Goal: Navigation & Orientation: Find specific page/section

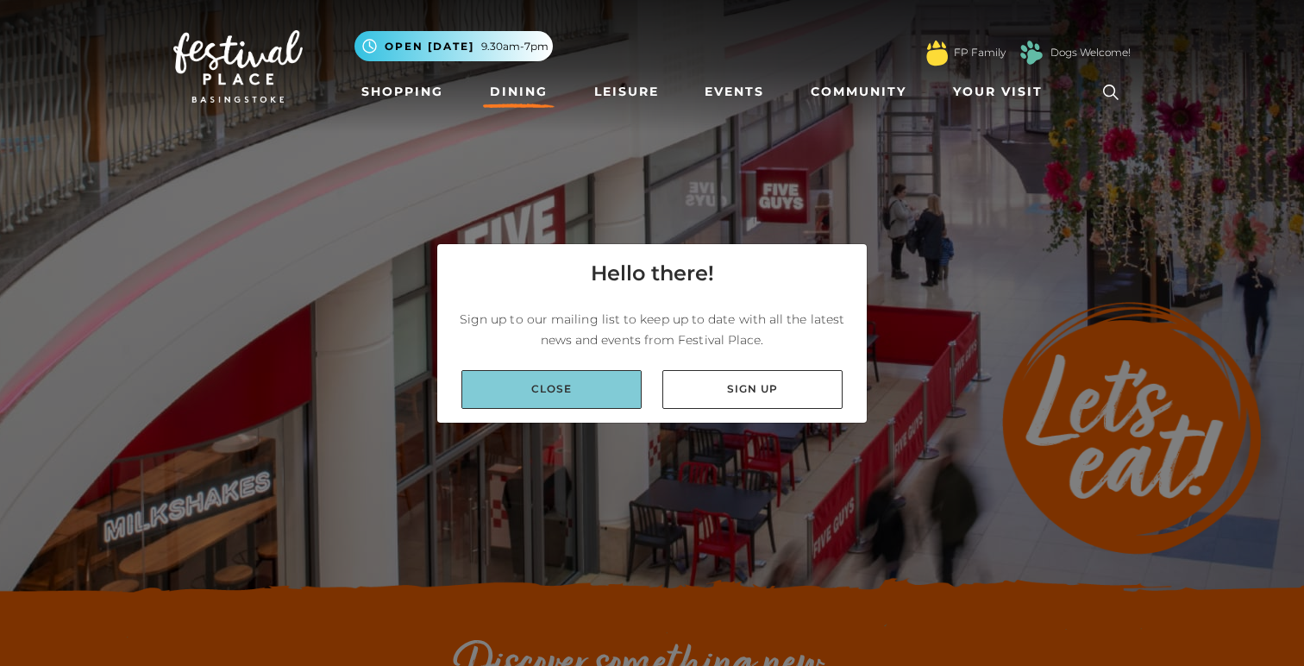
click at [543, 388] on link "Close" at bounding box center [551, 389] width 180 height 39
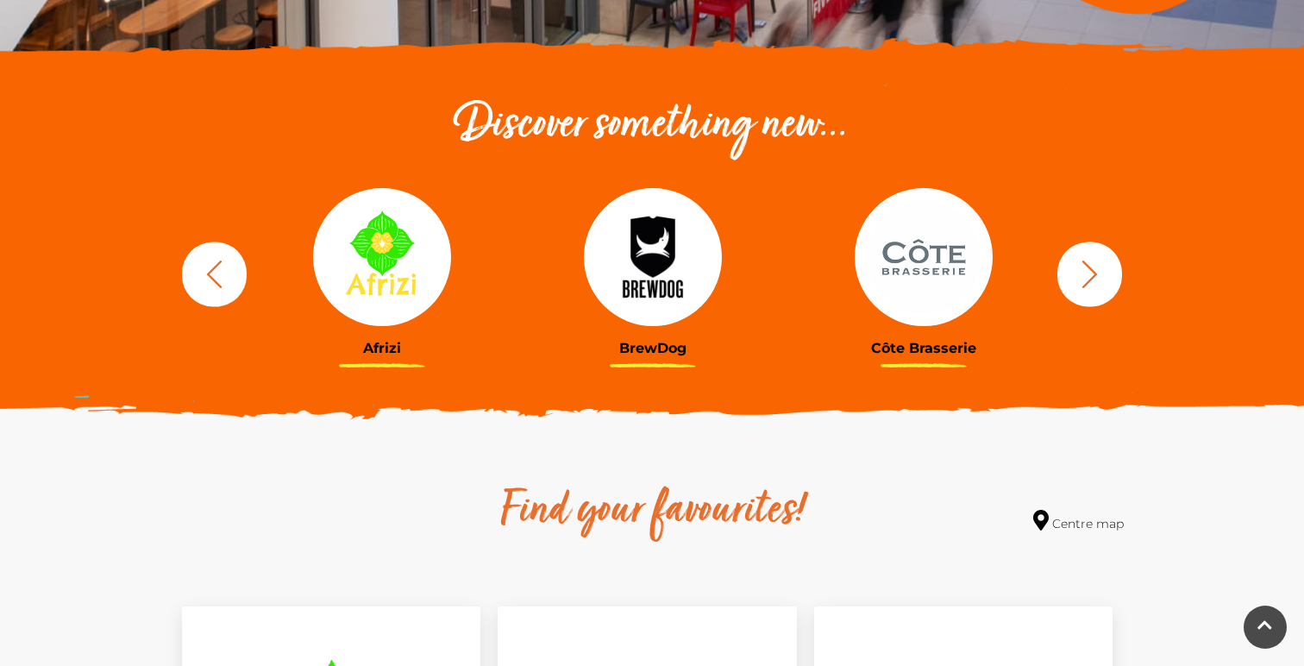
scroll to position [541, 0]
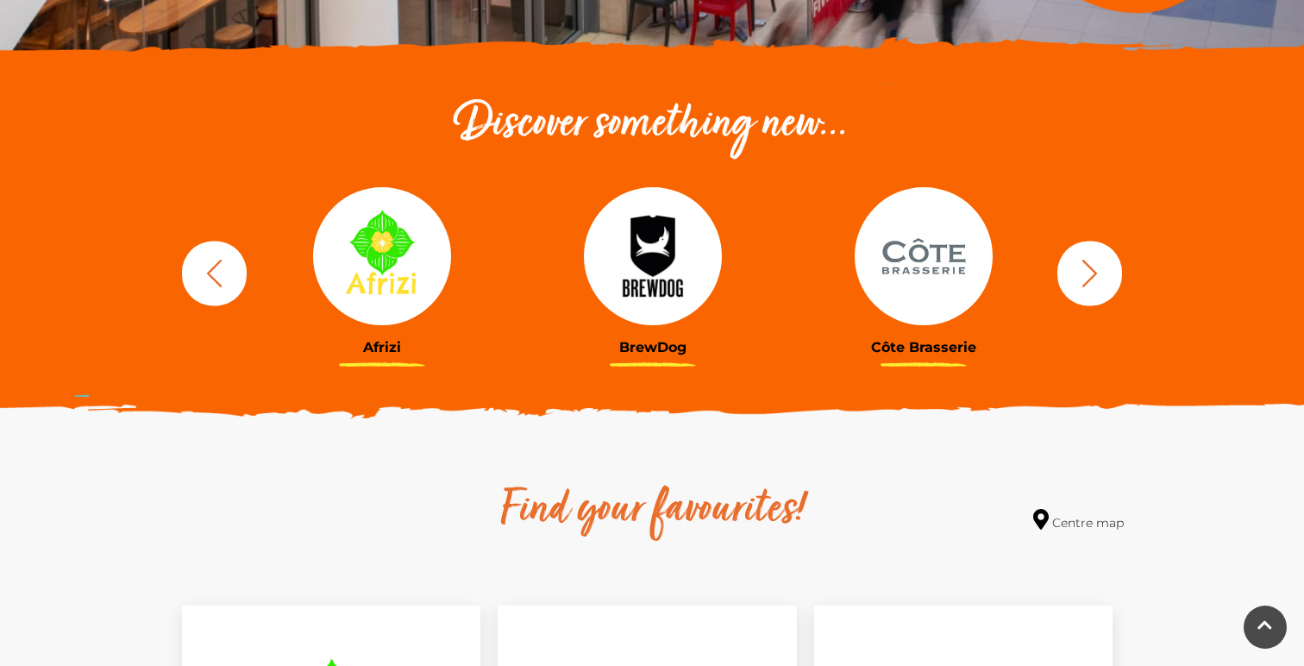
click at [1100, 266] on icon "button" at bounding box center [1090, 273] width 32 height 32
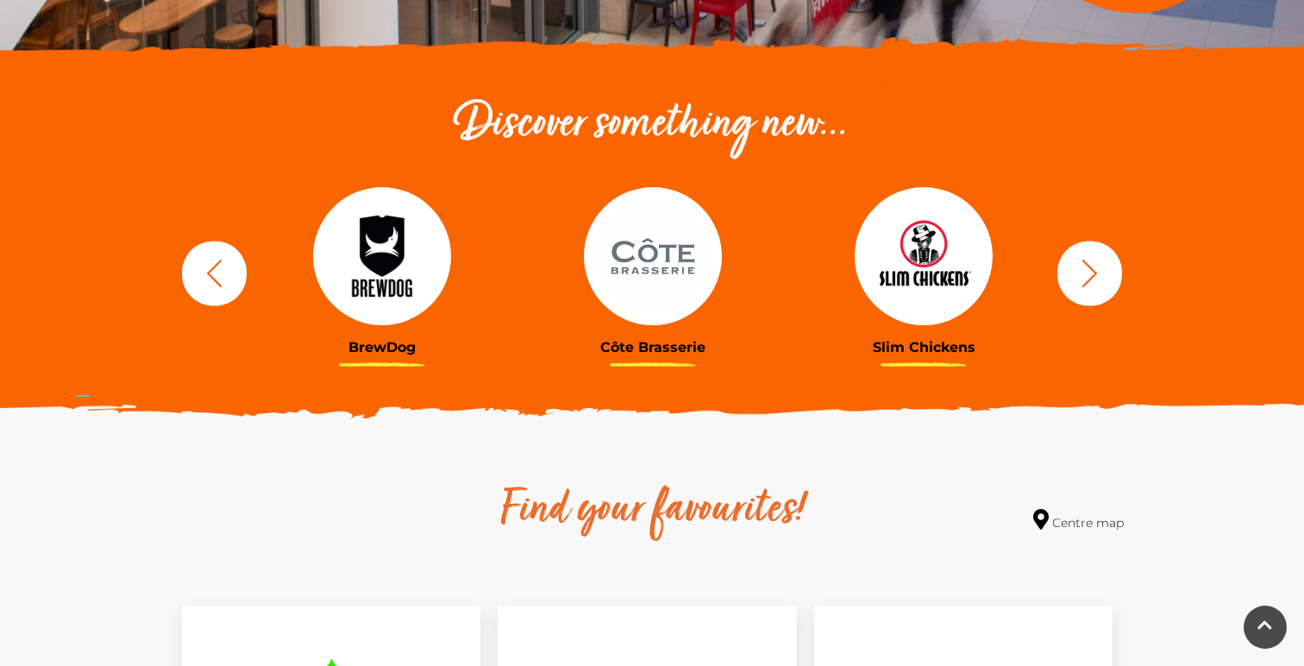
click at [1100, 266] on icon "button" at bounding box center [1090, 273] width 32 height 32
click at [1088, 277] on icon "button" at bounding box center [1090, 273] width 32 height 32
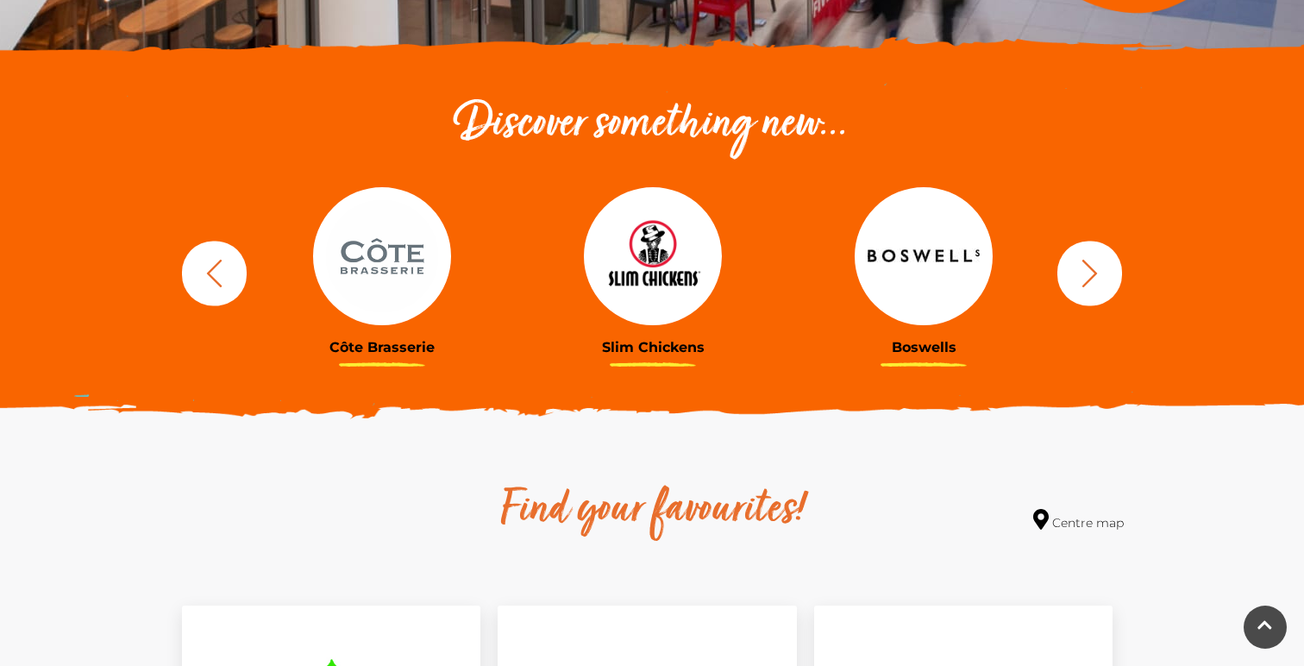
click at [1090, 276] on icon "button" at bounding box center [1090, 273] width 32 height 32
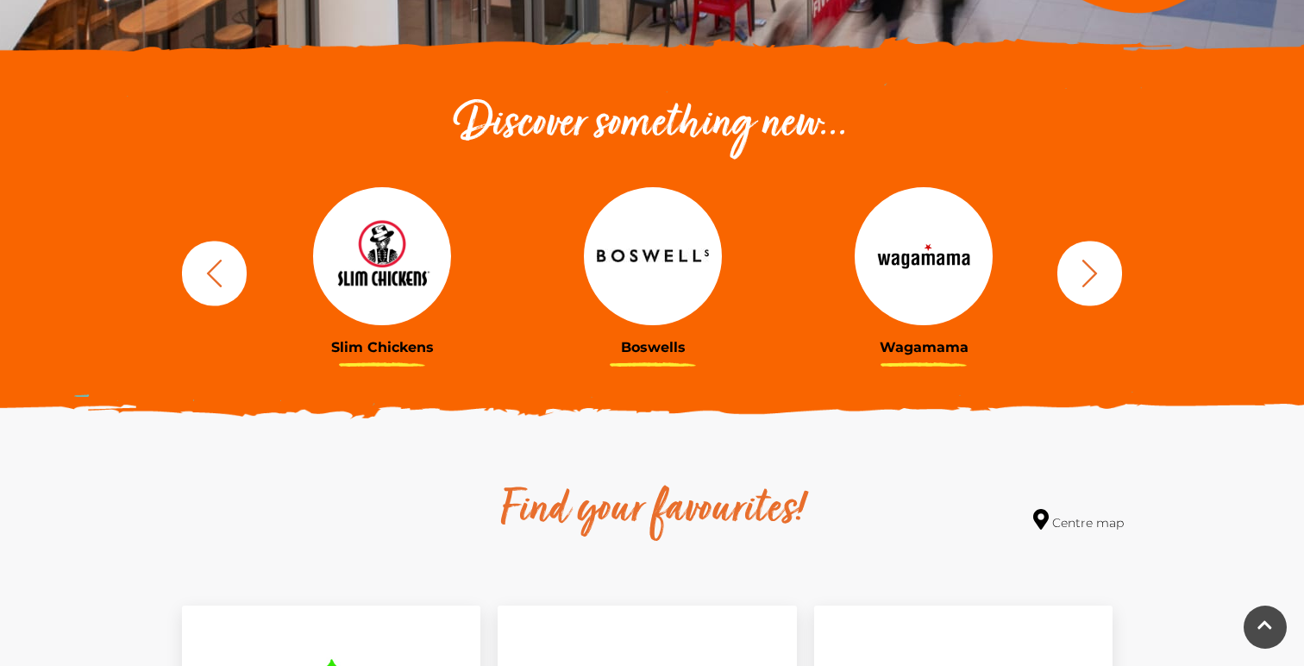
click at [1090, 276] on icon "button" at bounding box center [1090, 273] width 32 height 32
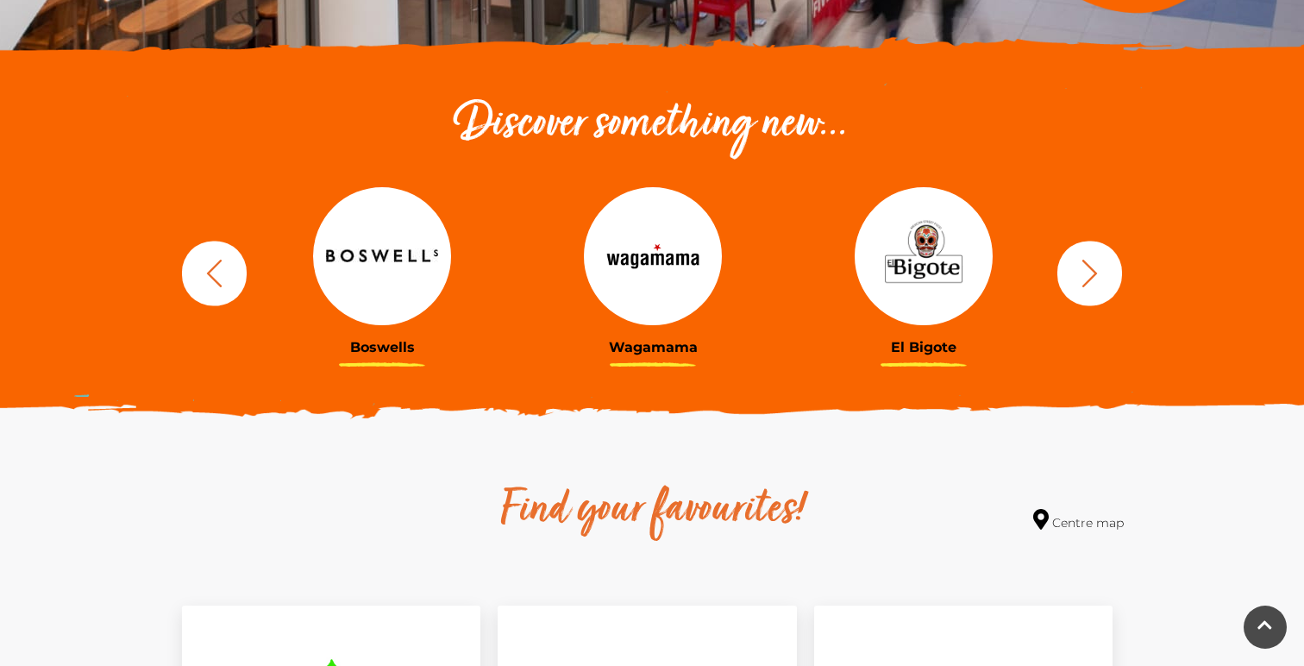
click at [1090, 276] on icon "button" at bounding box center [1090, 273] width 32 height 32
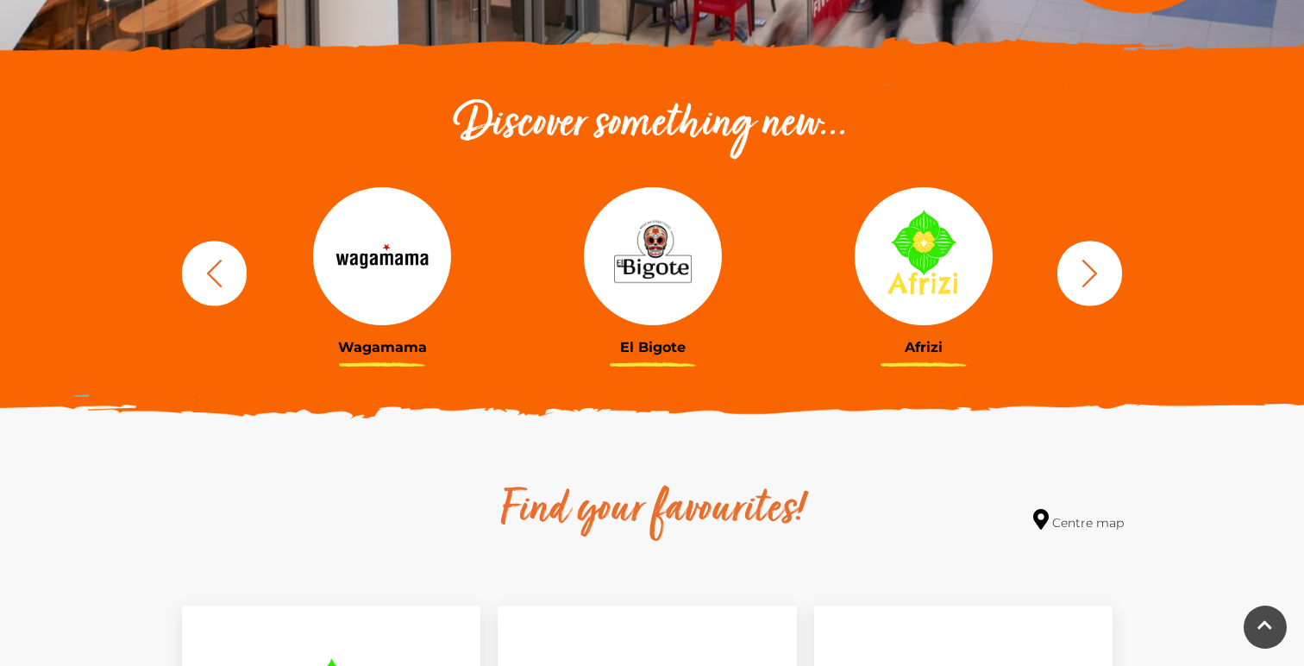
click at [1090, 276] on icon "button" at bounding box center [1090, 273] width 32 height 32
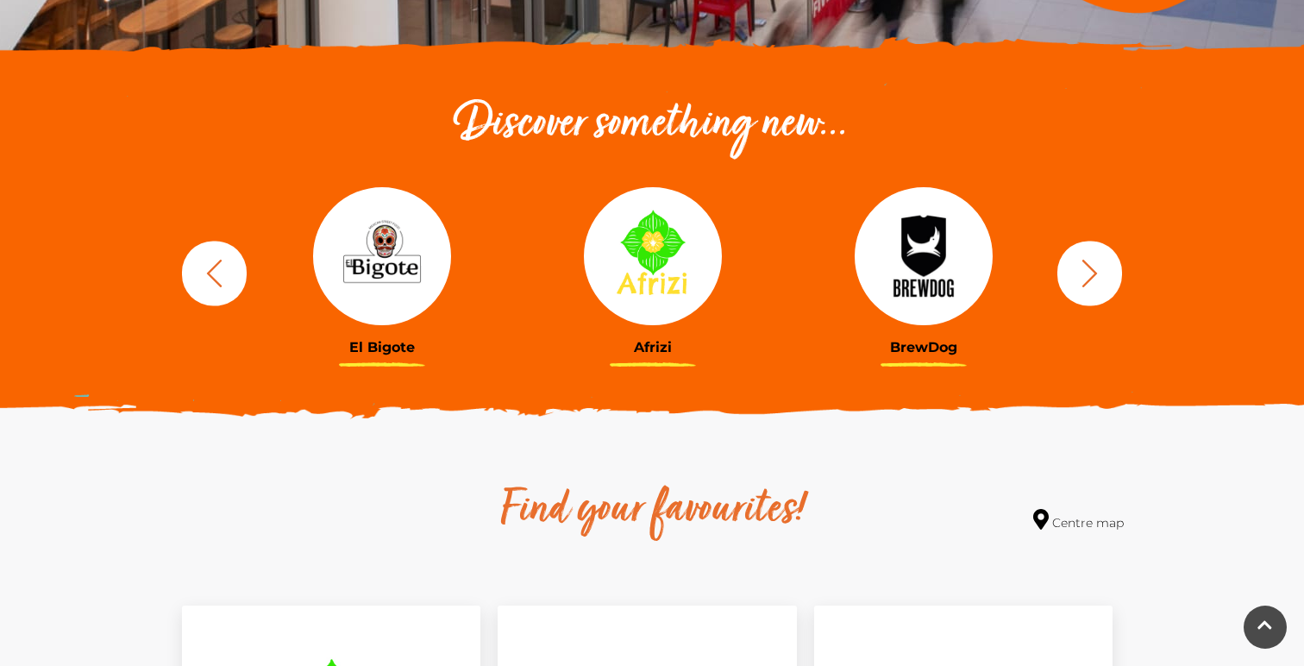
click at [1090, 276] on icon "button" at bounding box center [1090, 273] width 32 height 32
click at [1090, 277] on icon "button" at bounding box center [1090, 273] width 16 height 28
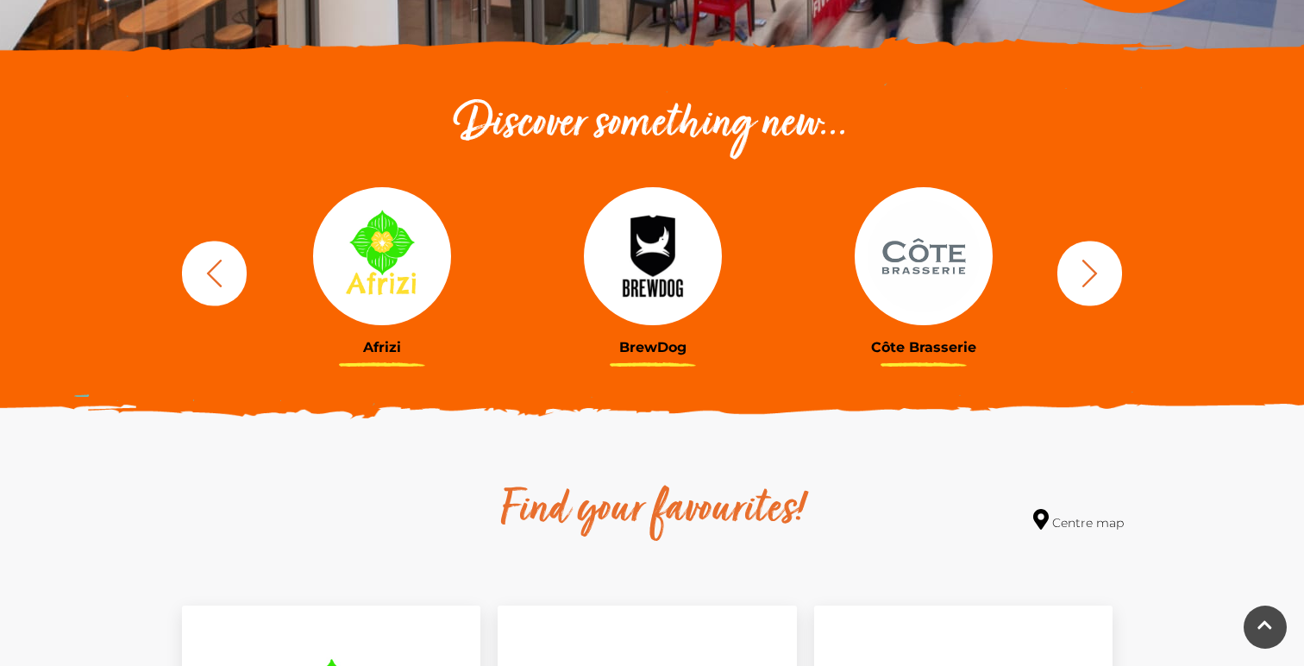
click at [1090, 277] on icon "button" at bounding box center [1090, 273] width 16 height 28
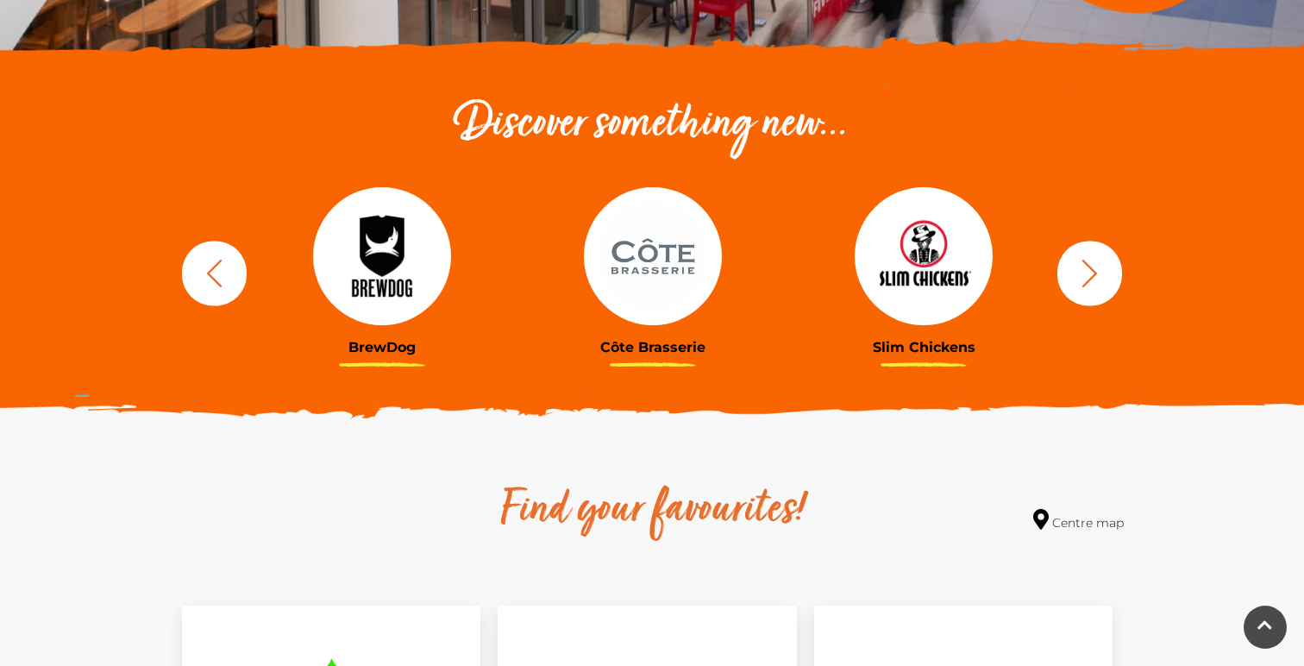
click at [1090, 277] on icon "button" at bounding box center [1090, 273] width 16 height 28
click at [1091, 278] on icon "button" at bounding box center [1090, 273] width 16 height 28
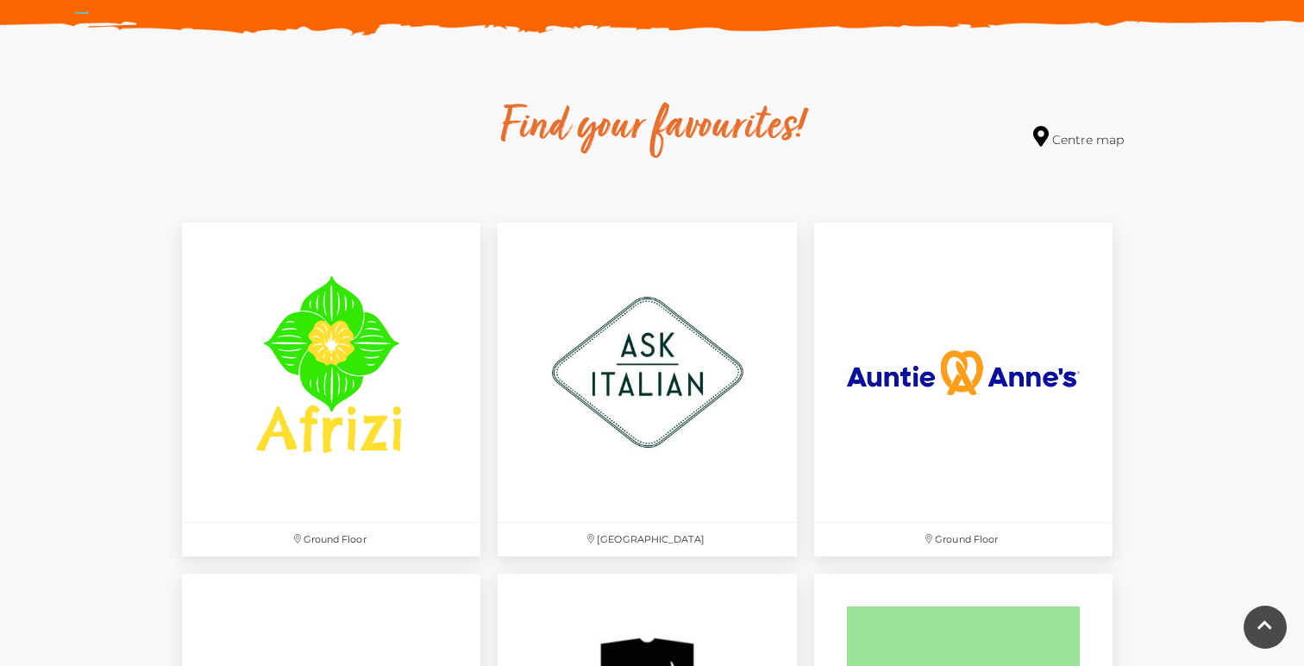
scroll to position [926, 0]
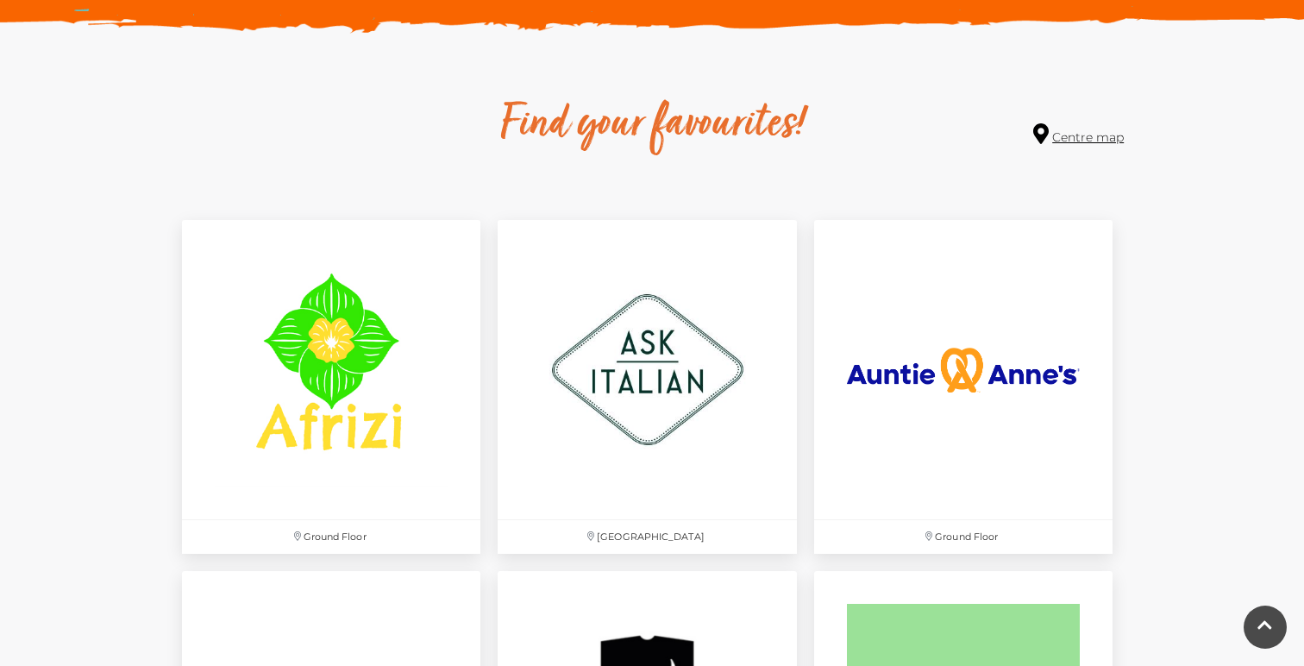
click at [1063, 136] on link "Centre map" at bounding box center [1078, 134] width 91 height 23
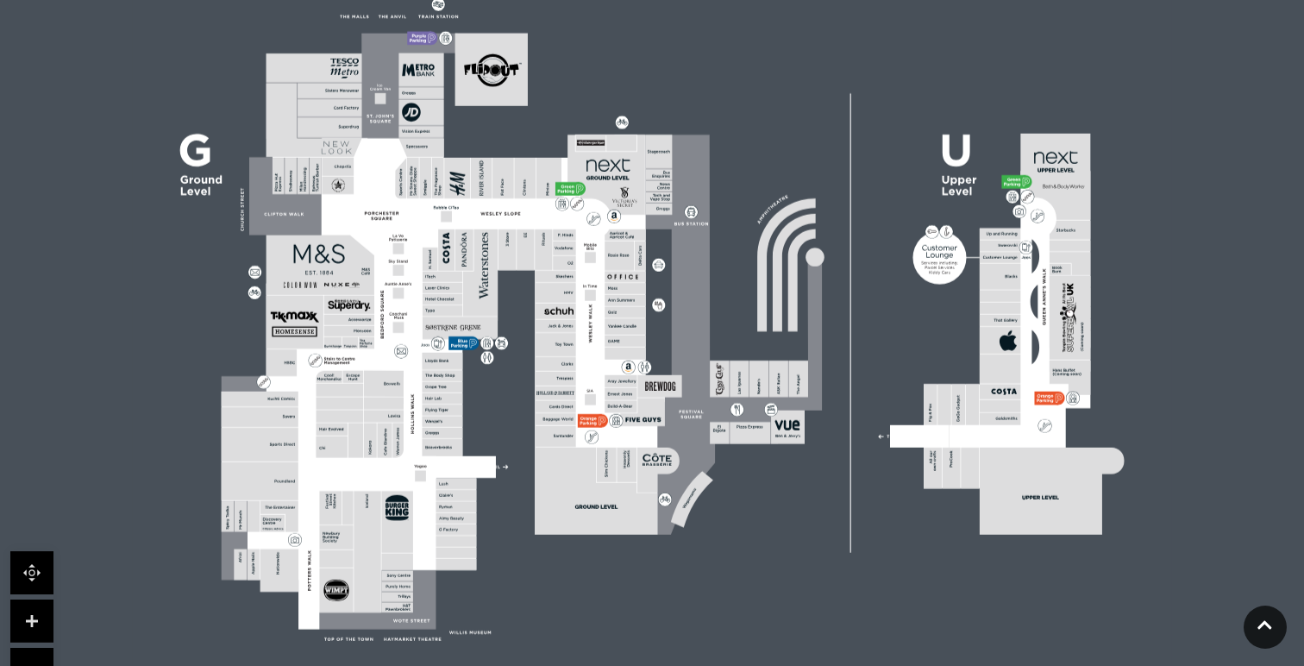
scroll to position [504, 0]
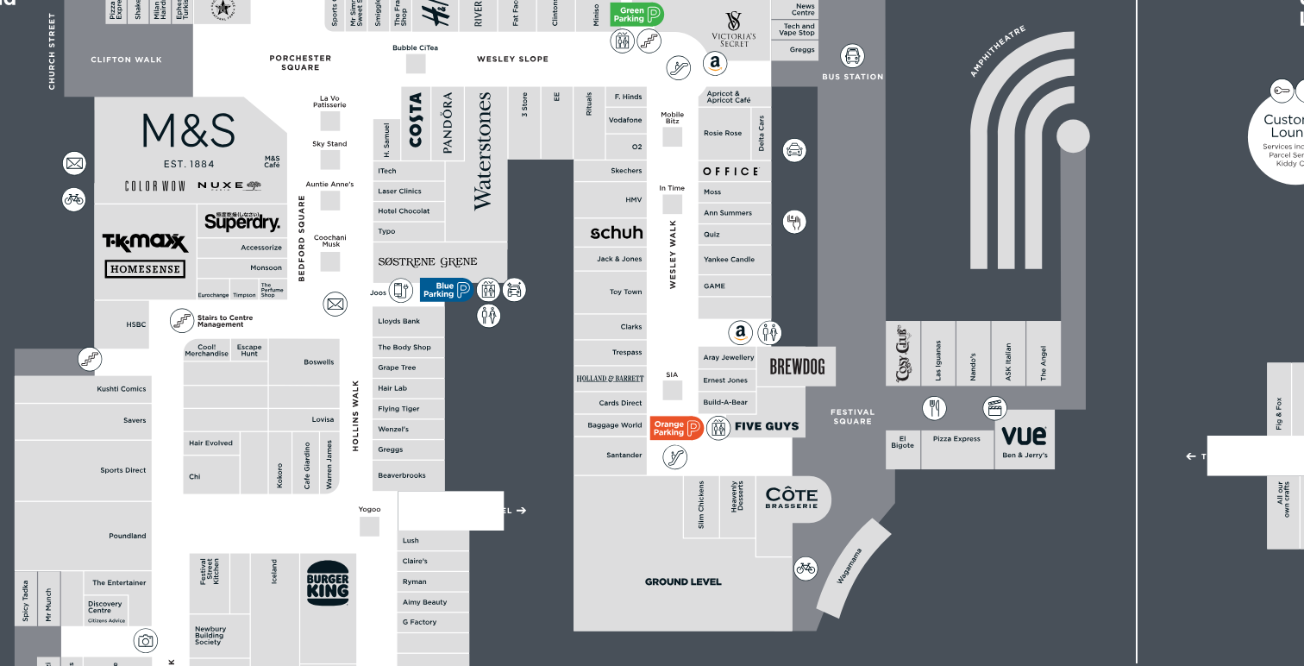
drag, startPoint x: 492, startPoint y: 471, endPoint x: 515, endPoint y: 335, distance: 138.1
click at [516, 335] on icon at bounding box center [651, 315] width 1303 height 733
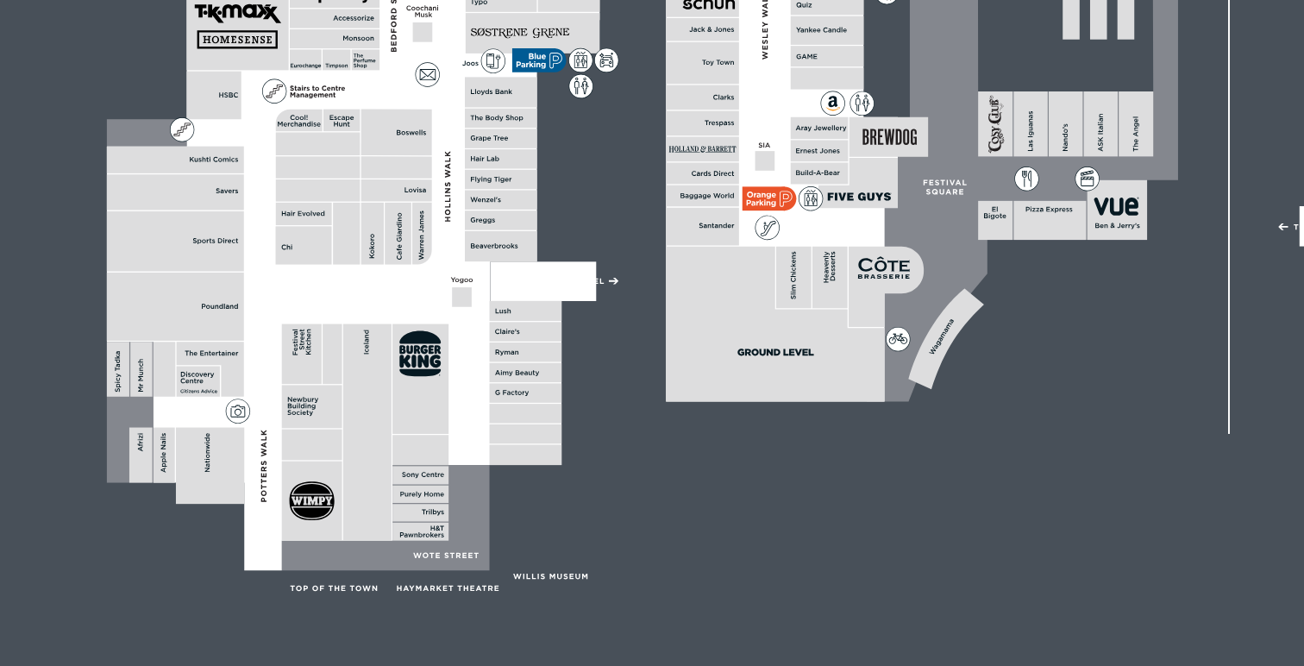
scroll to position [518, 0]
